Goal: Check status

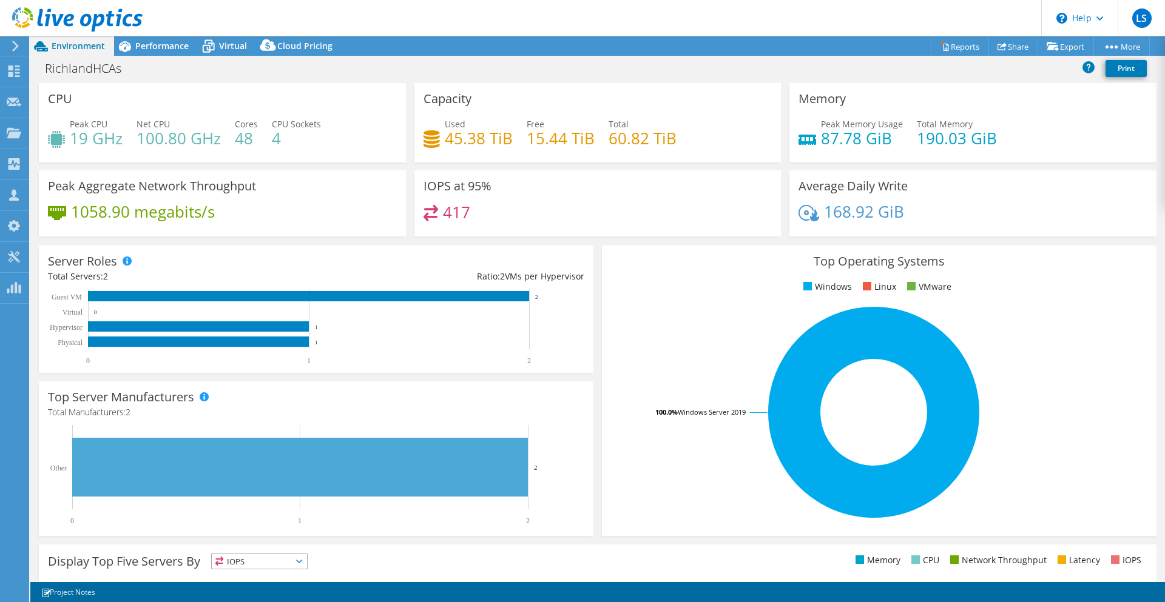
select select "USD"
click at [168, 47] on span "Performance" at bounding box center [161, 46] width 53 height 12
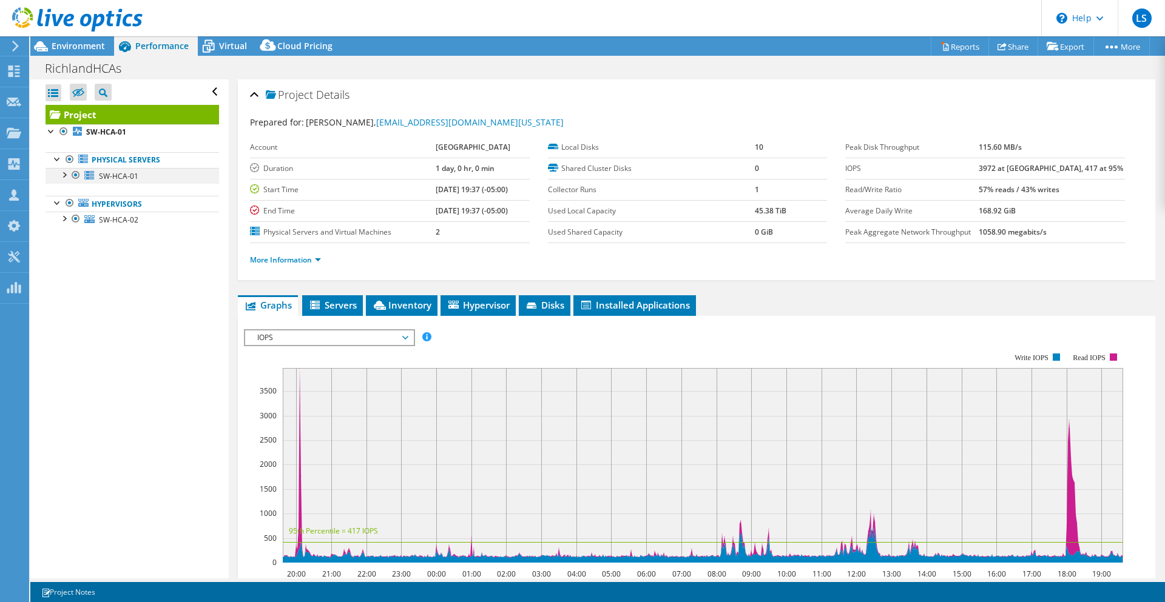
click at [65, 177] on div at bounding box center [64, 174] width 12 height 12
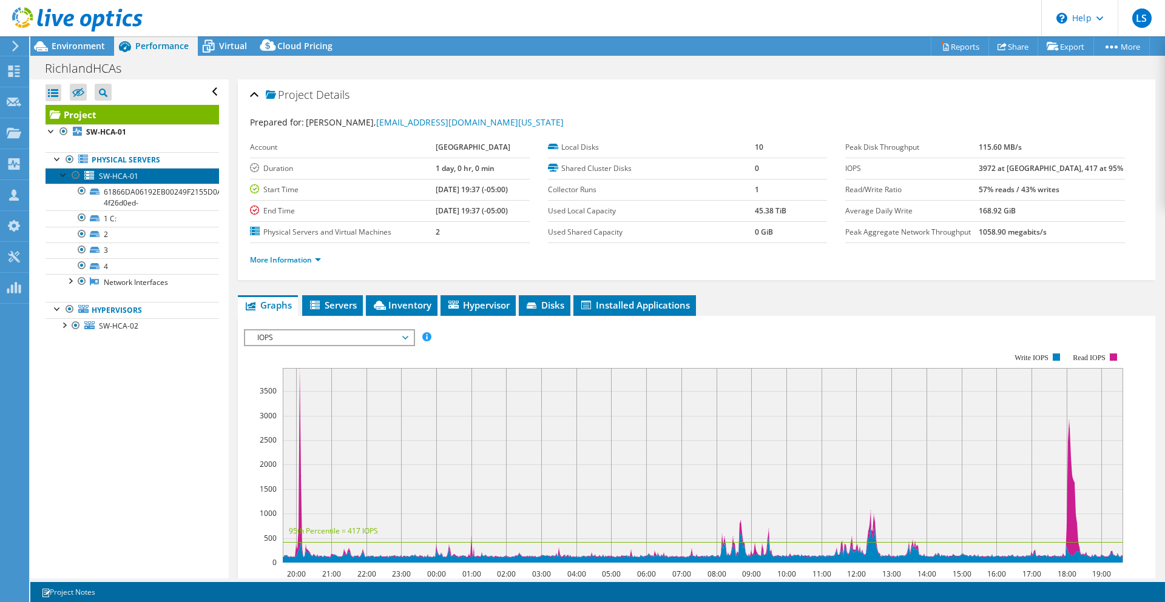
click at [118, 175] on span "SW-HCA-01" at bounding box center [118, 176] width 39 height 10
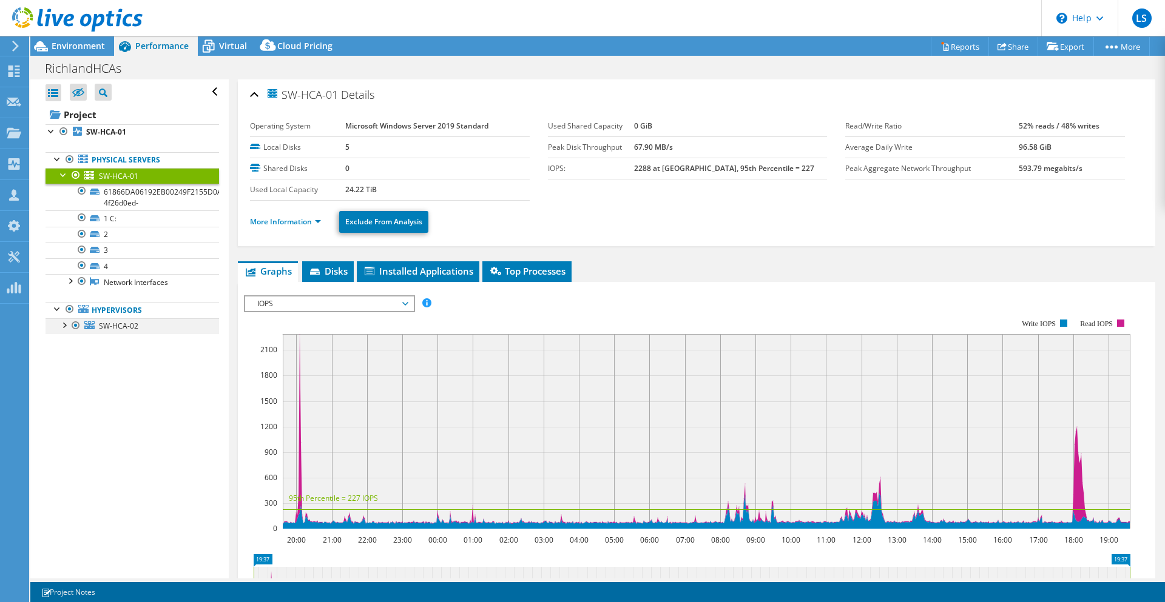
click at [65, 327] on div at bounding box center [64, 325] width 12 height 12
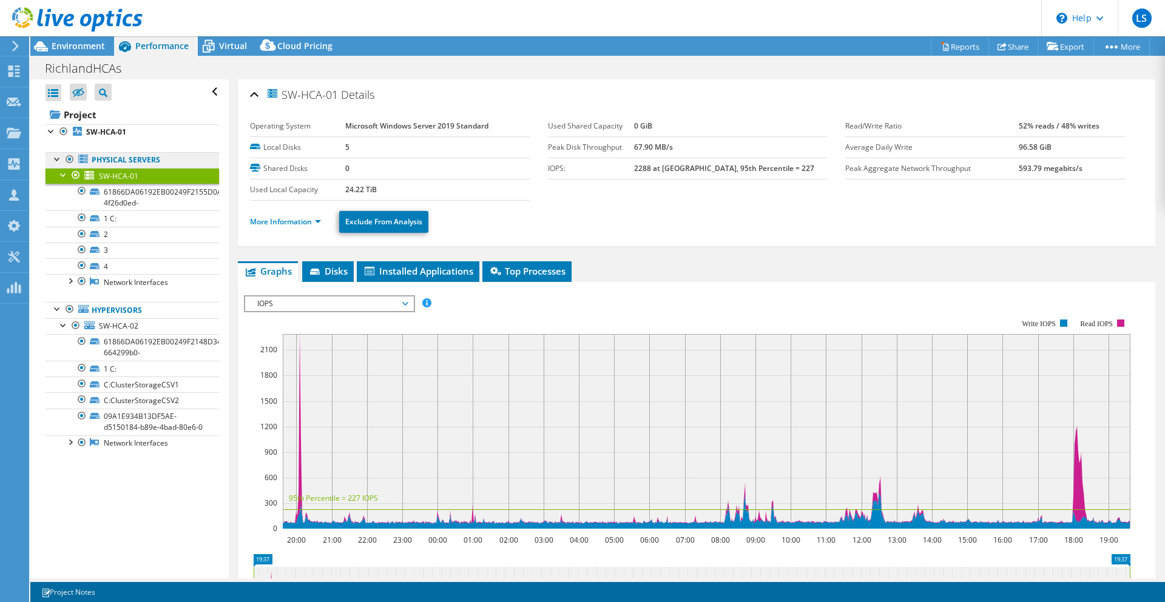
click at [151, 161] on link "Physical Servers" at bounding box center [133, 160] width 174 height 16
click at [133, 134] on link "SW-HCA-01" at bounding box center [133, 132] width 174 height 16
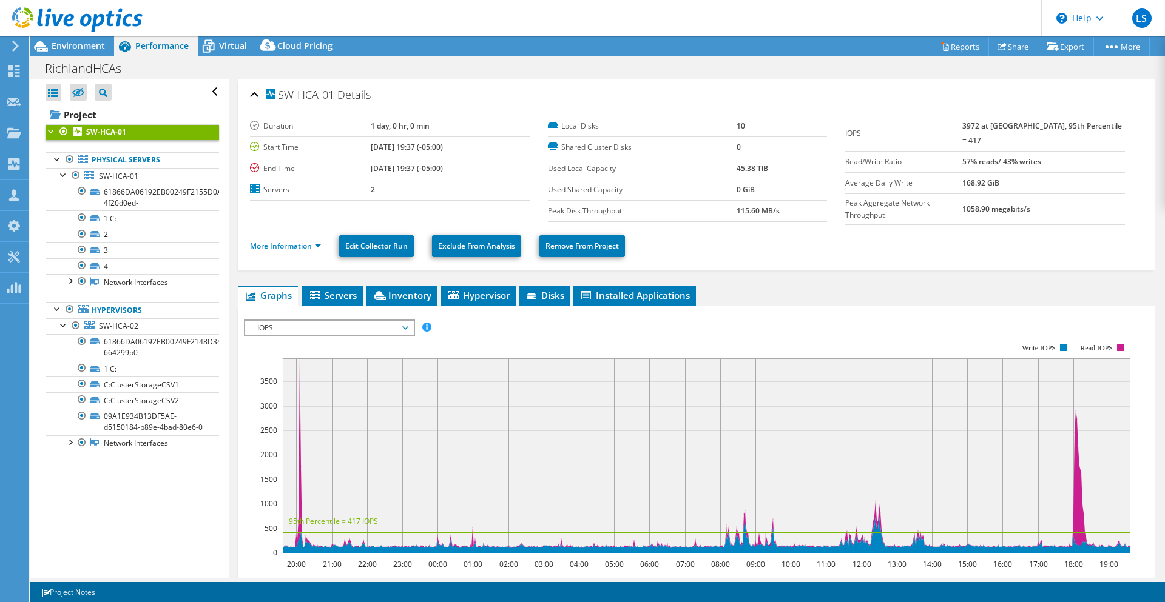
click at [115, 133] on b "SW-HCA-01" at bounding box center [106, 132] width 40 height 10
click at [353, 322] on span "IOPS" at bounding box center [329, 328] width 156 height 15
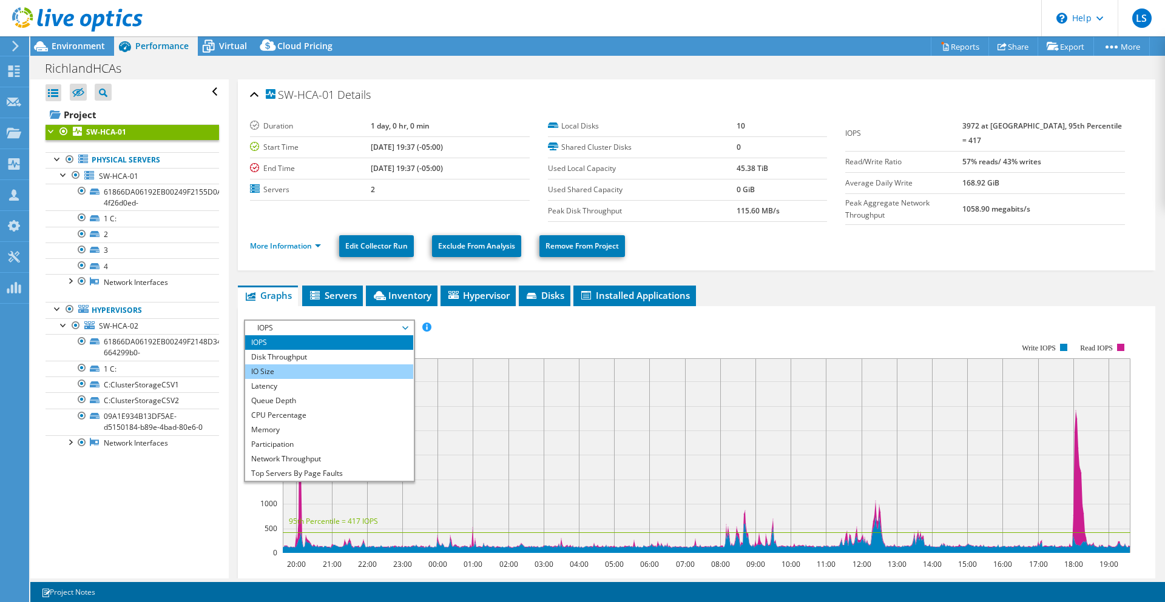
click at [328, 365] on li "IO Size" at bounding box center [329, 372] width 168 height 15
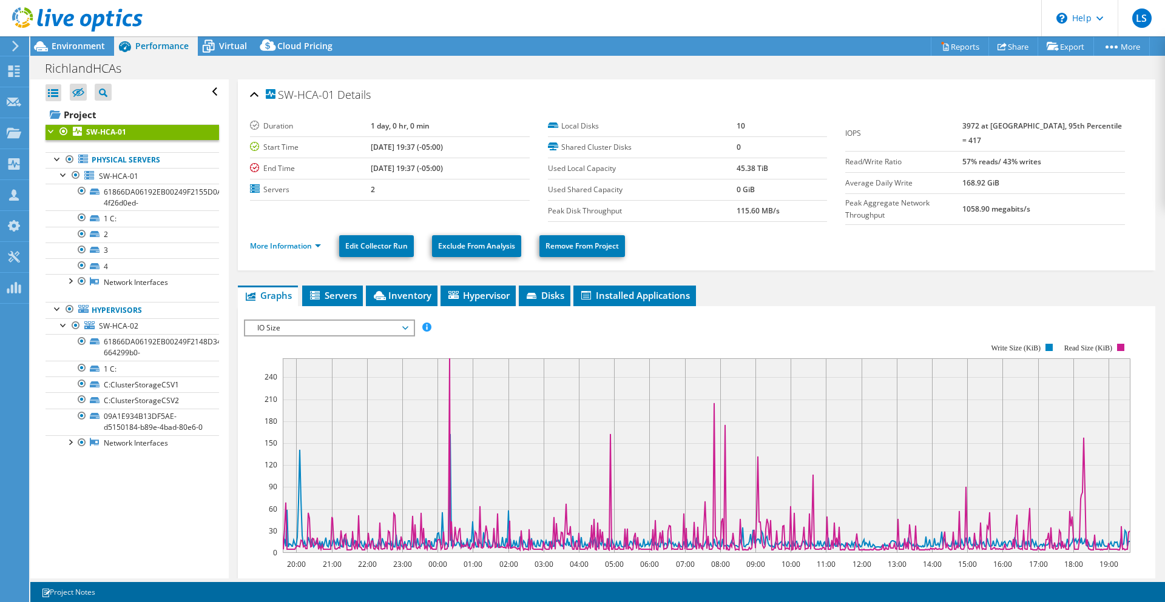
click at [404, 321] on span "IO Size" at bounding box center [329, 328] width 156 height 15
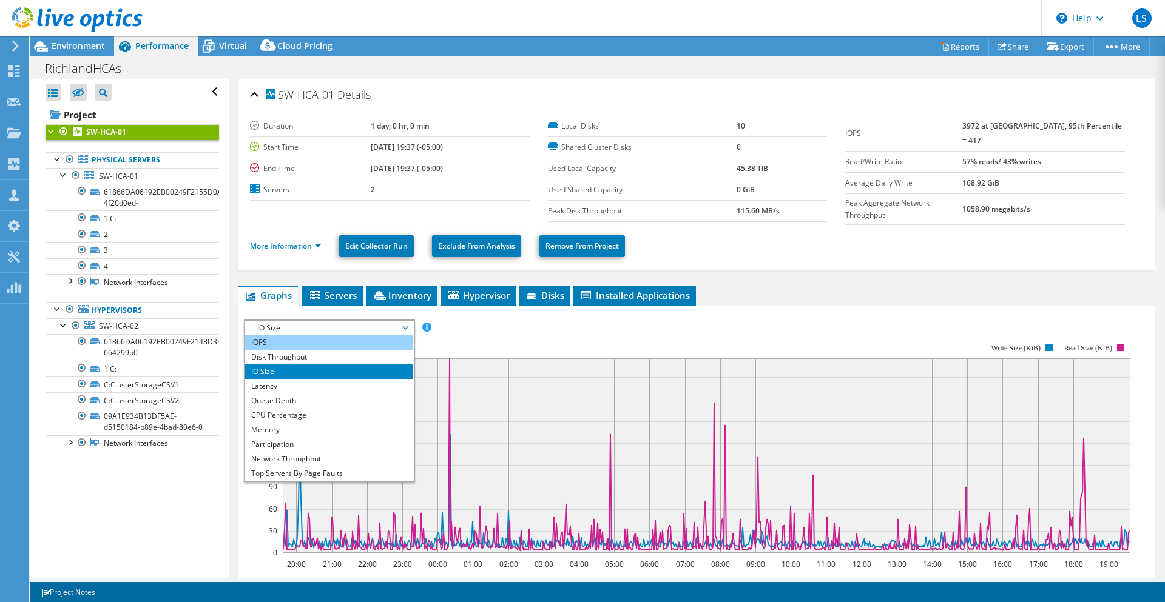
click at [350, 337] on li "IOPS" at bounding box center [329, 343] width 168 height 15
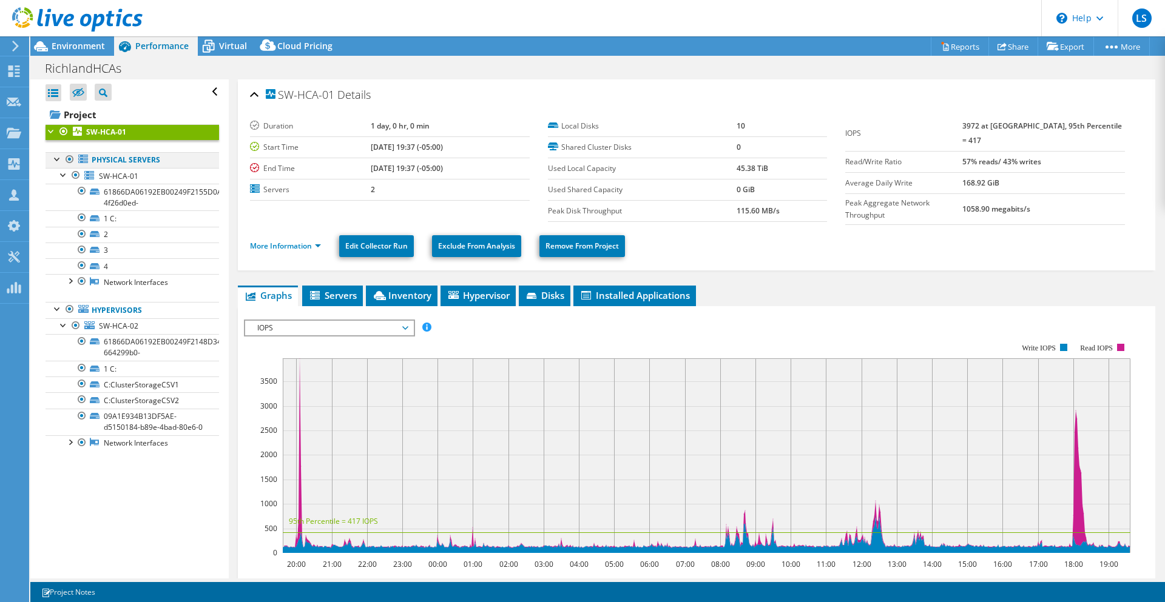
click at [56, 160] on div at bounding box center [58, 158] width 12 height 12
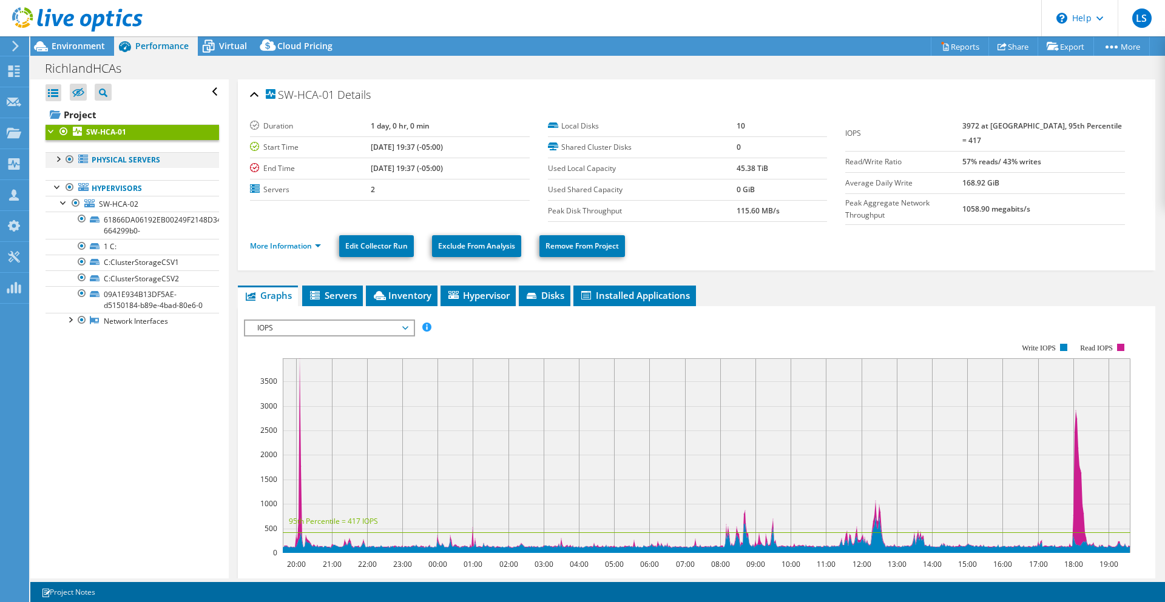
click at [56, 160] on div at bounding box center [58, 158] width 12 height 12
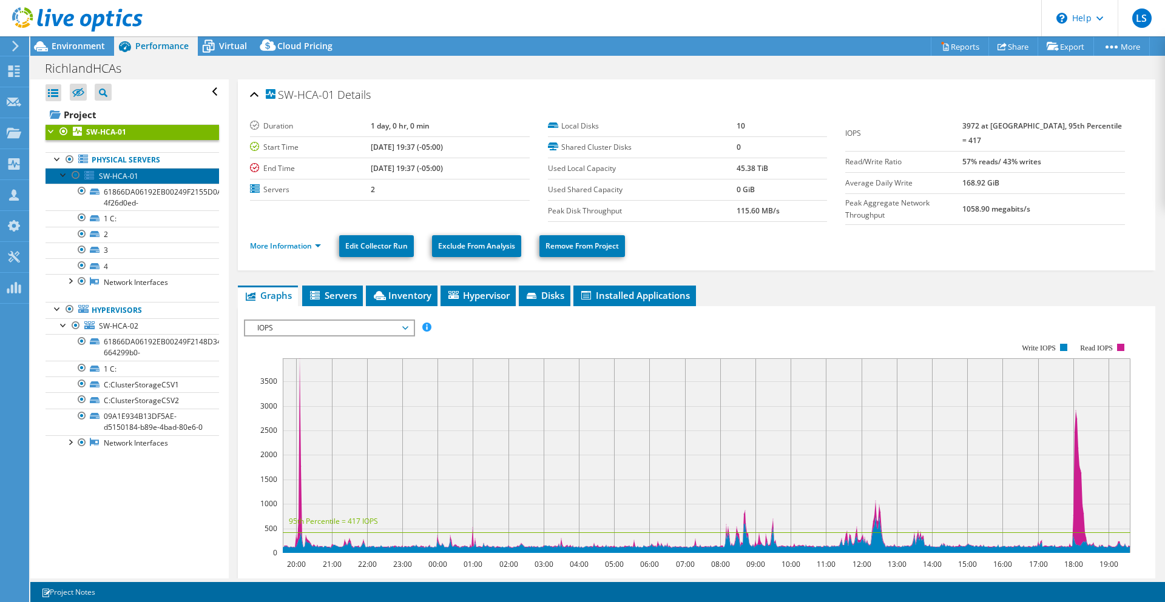
drag, startPoint x: 128, startPoint y: 176, endPoint x: 114, endPoint y: 179, distance: 14.3
click at [114, 179] on span "SW-HCA-01" at bounding box center [118, 176] width 39 height 10
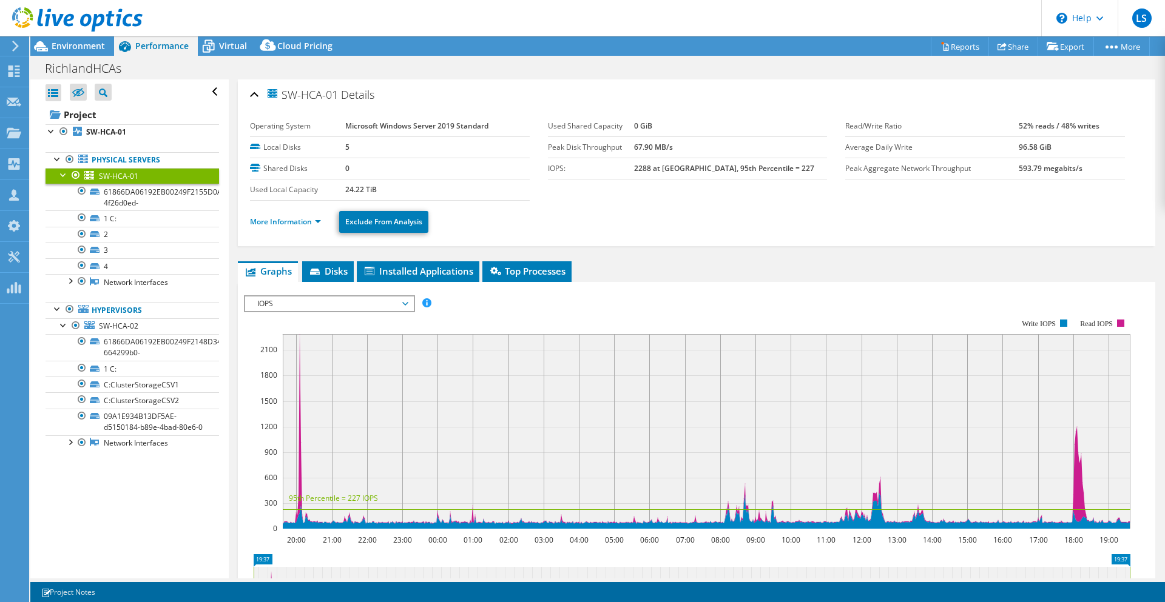
click at [127, 512] on div "Open All Close All Hide Excluded Nodes Project Tree Filter" at bounding box center [129, 328] width 198 height 499
click at [110, 132] on b "SW-HCA-01" at bounding box center [106, 132] width 40 height 10
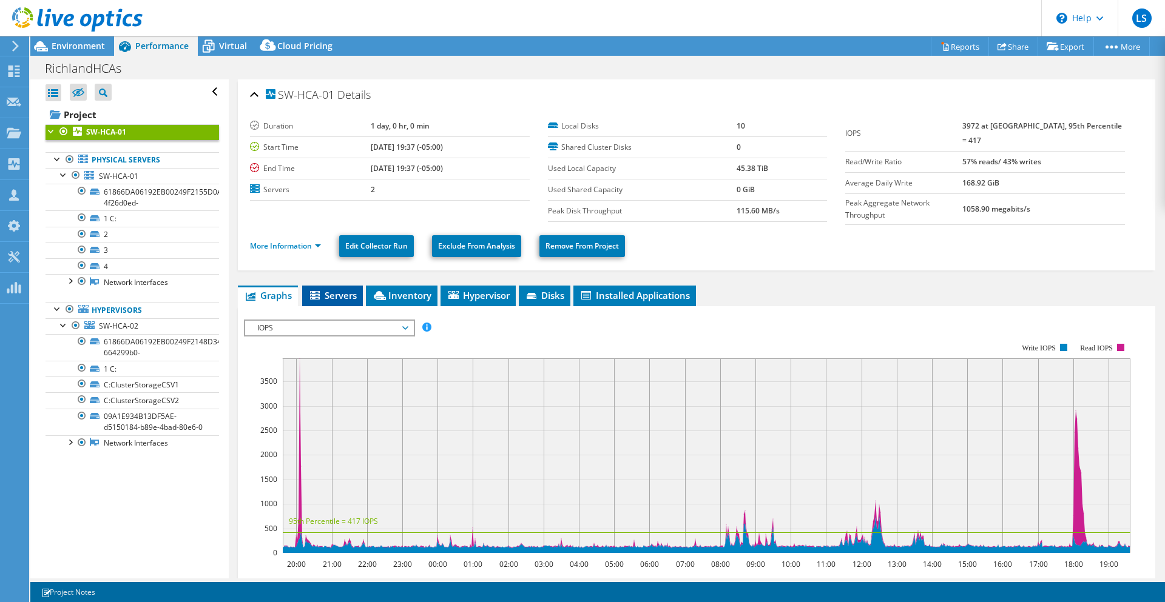
click at [341, 292] on span "Servers" at bounding box center [332, 295] width 49 height 12
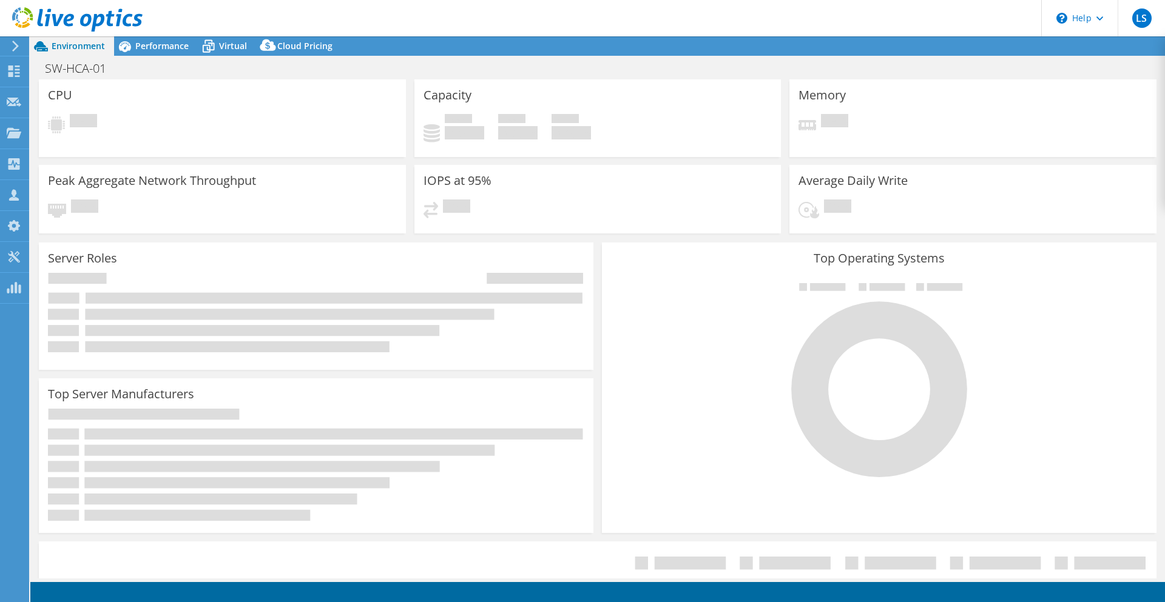
select select "USD"
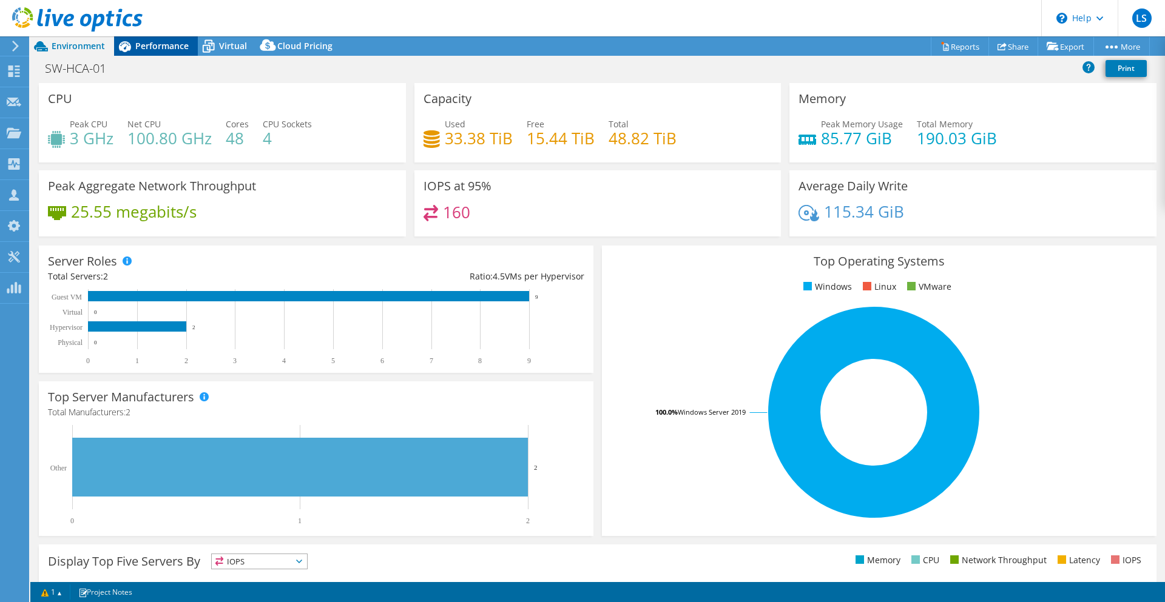
click at [142, 48] on span "Performance" at bounding box center [161, 46] width 53 height 12
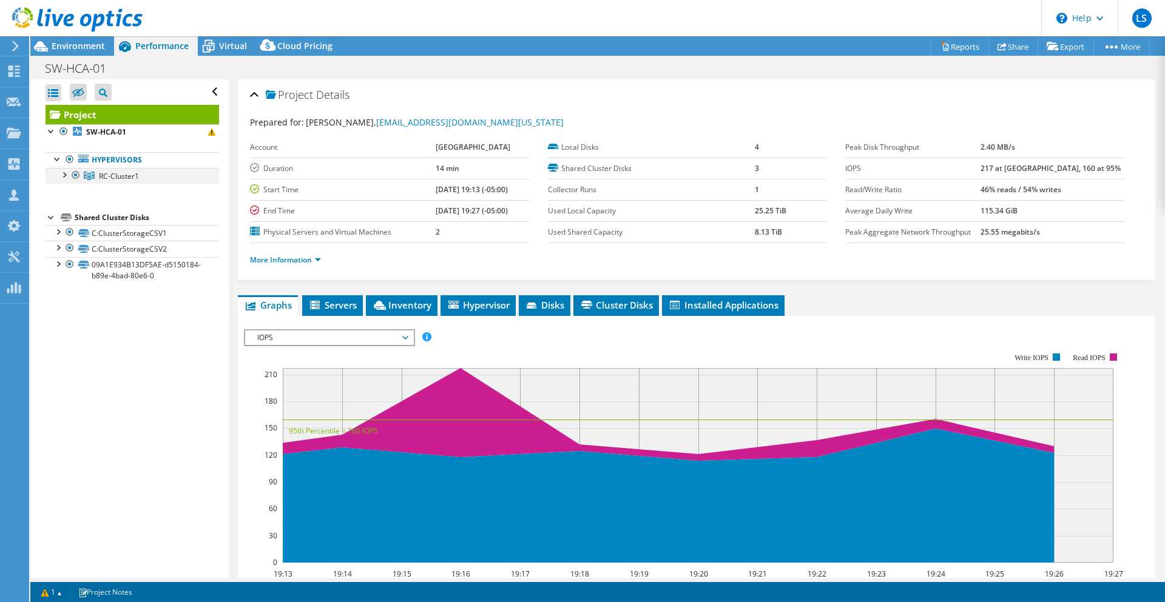
click at [62, 177] on div at bounding box center [64, 174] width 12 height 12
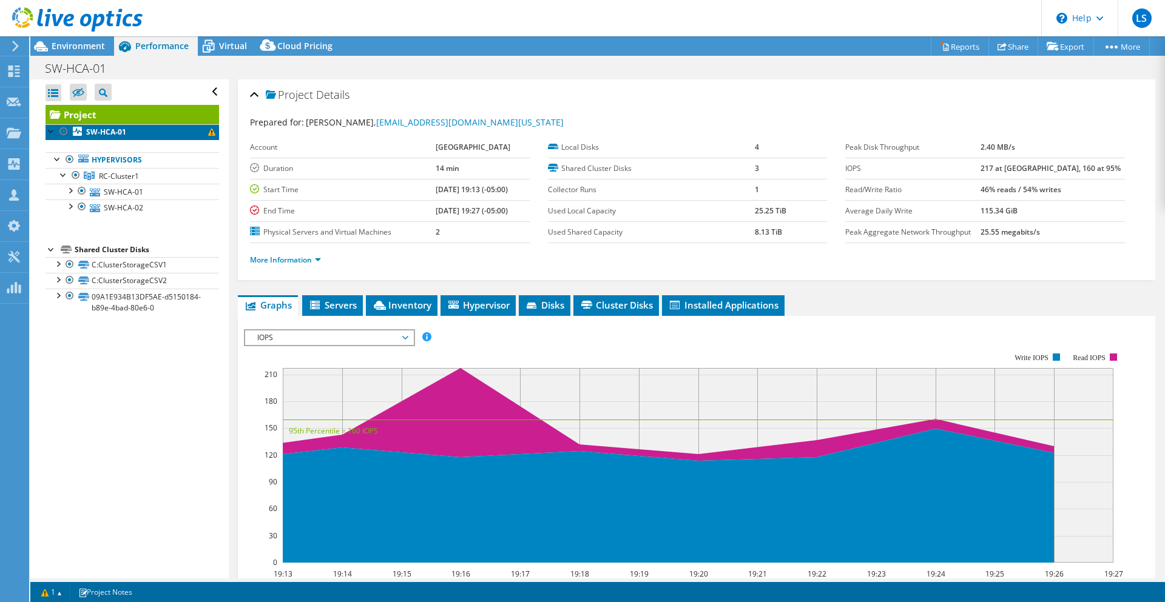
click at [154, 131] on link "SW-HCA-01" at bounding box center [133, 132] width 174 height 16
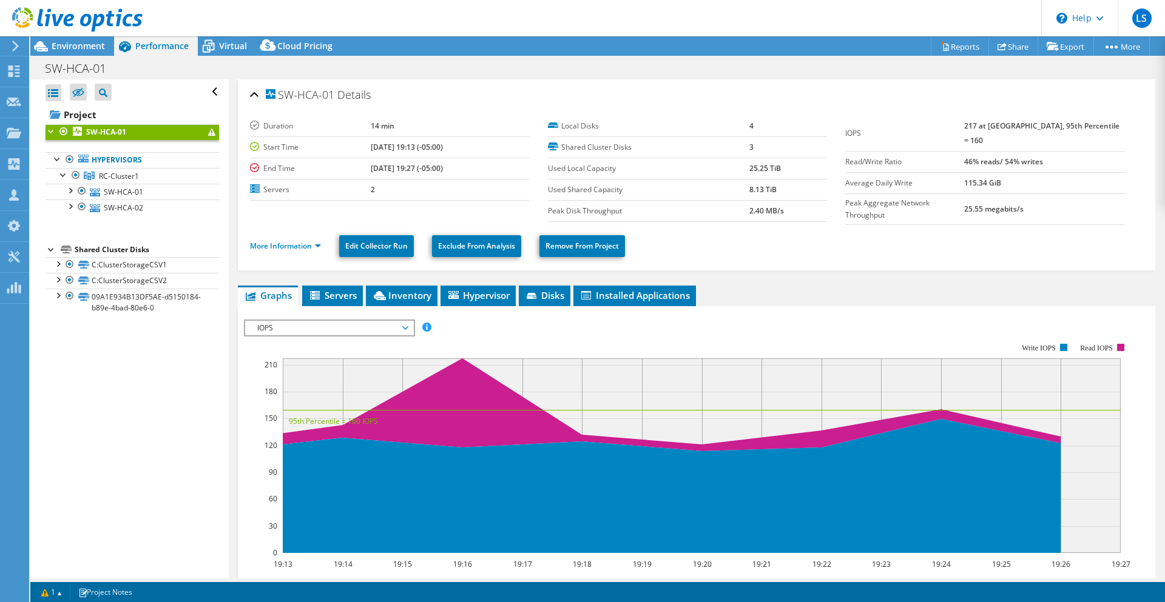
click at [208, 132] on span at bounding box center [211, 132] width 7 height 7
